Goal: Find specific page/section: Find specific page/section

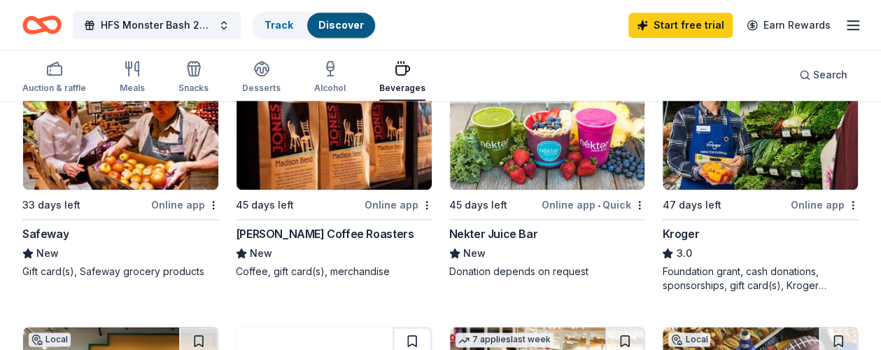
scroll to position [735, 0]
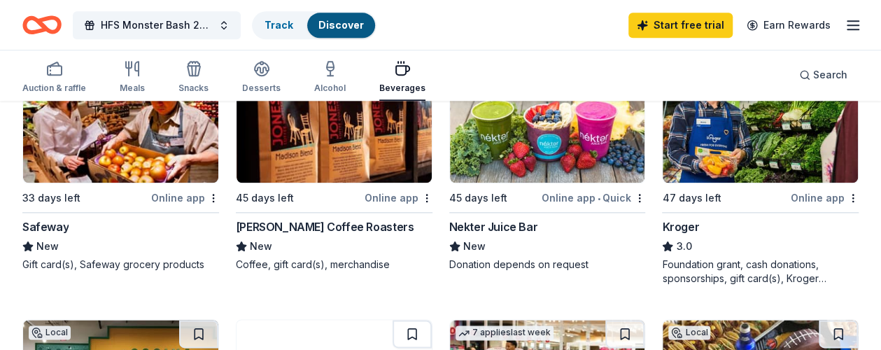
click at [411, 75] on icon "button" at bounding box center [402, 68] width 17 height 17
click at [404, 75] on icon "button" at bounding box center [402, 70] width 13 height 9
click at [404, 69] on icon "button" at bounding box center [402, 68] width 17 height 17
click at [269, 70] on icon "button" at bounding box center [262, 67] width 14 height 10
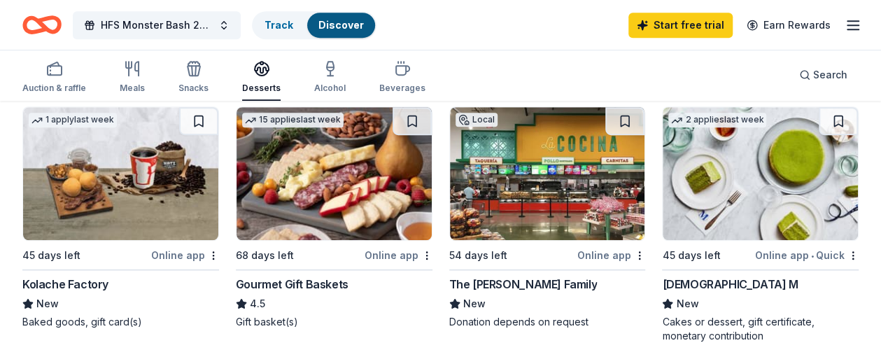
scroll to position [420, 0]
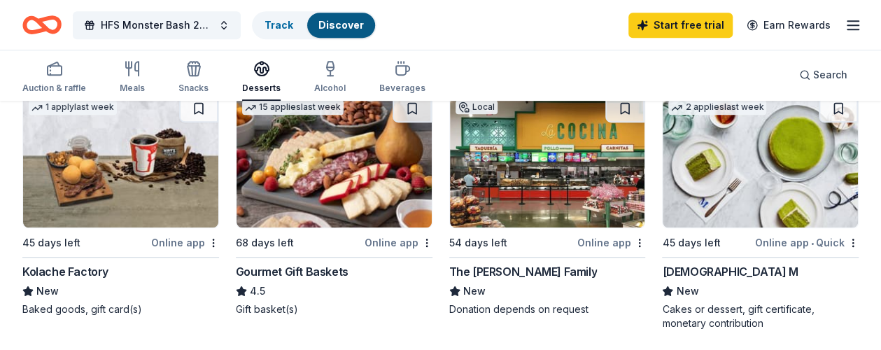
click at [236, 269] on div "Gourmet Gift Baskets" at bounding box center [292, 271] width 113 height 17
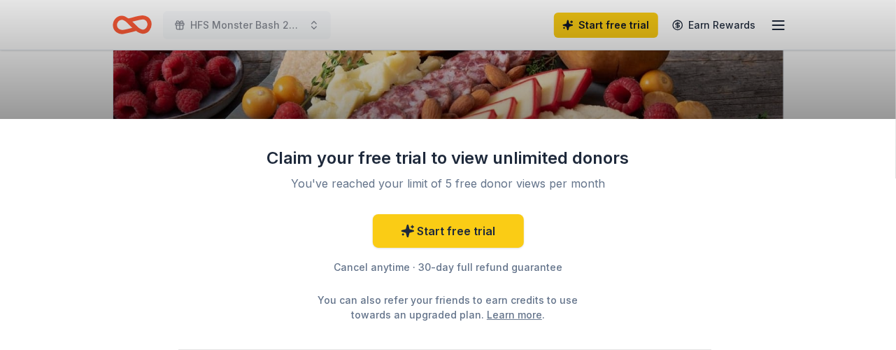
scroll to position [245, 0]
